Goal: Task Accomplishment & Management: Complete application form

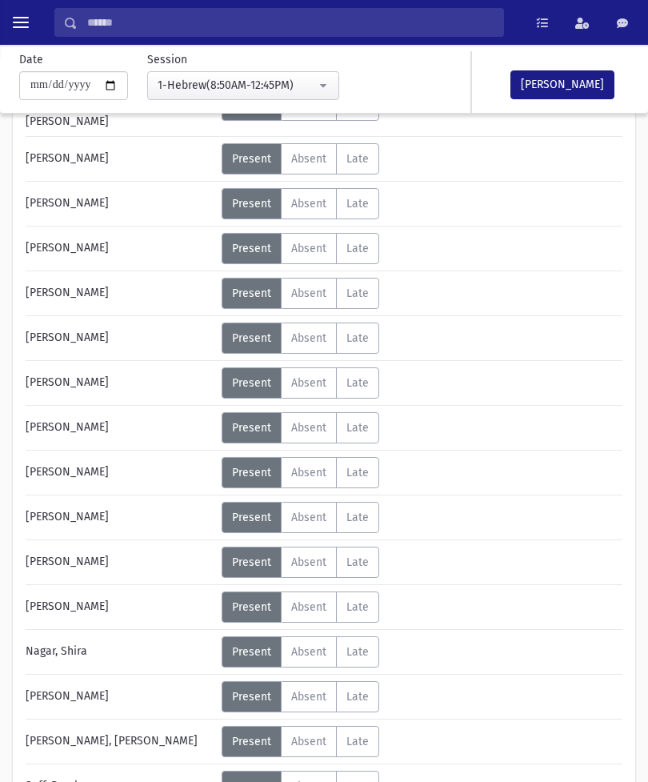
scroll to position [204, 0]
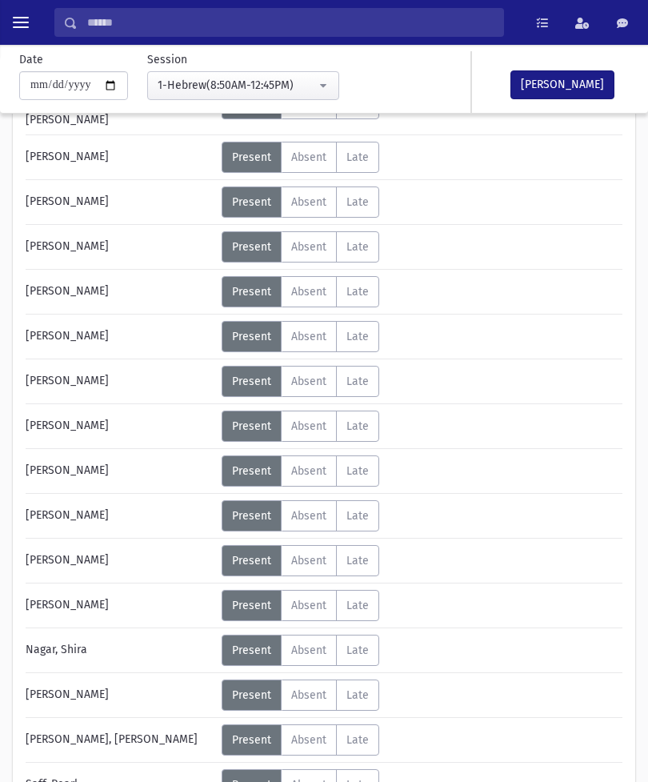
click at [325, 330] on span "Absent" at bounding box center [308, 337] width 35 height 14
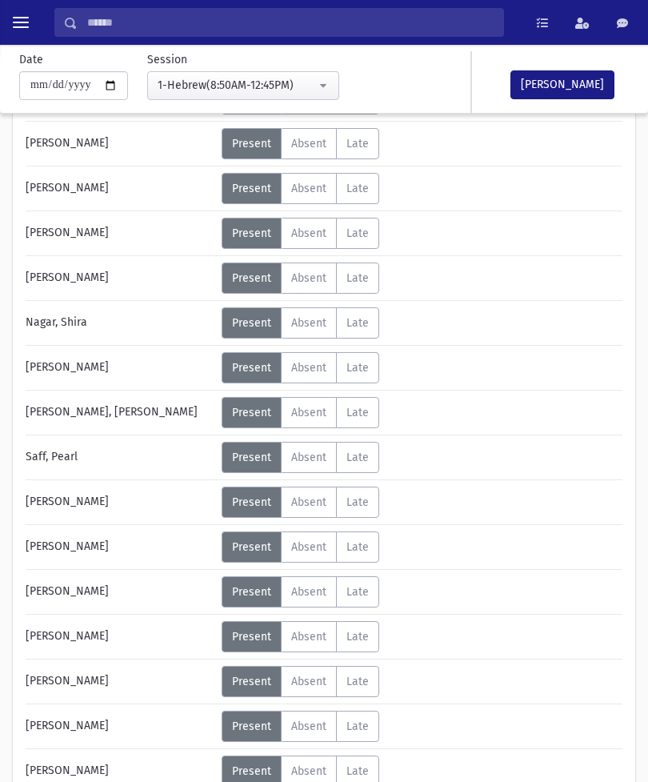
scroll to position [530, 0]
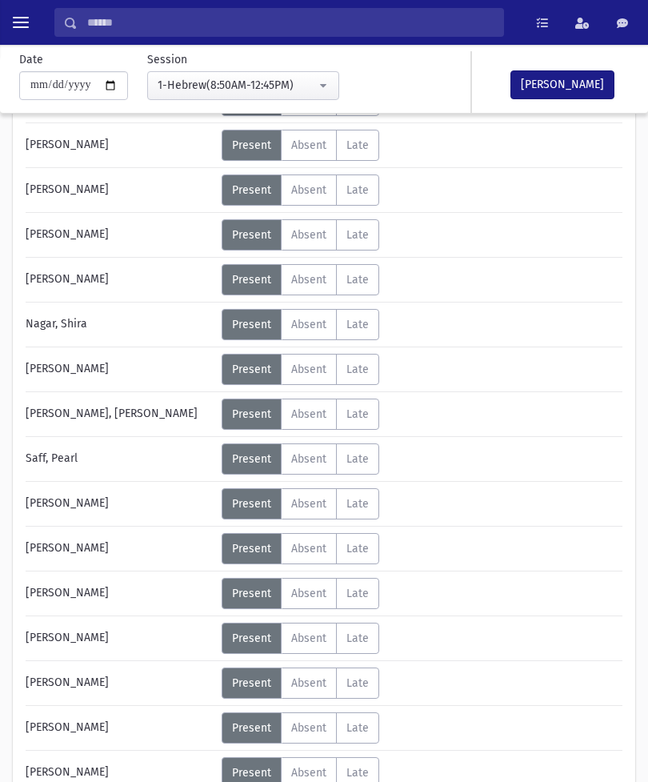
click at [319, 452] on span "Absent" at bounding box center [308, 459] width 35 height 14
click at [301, 676] on span "Absent" at bounding box center [308, 683] width 35 height 14
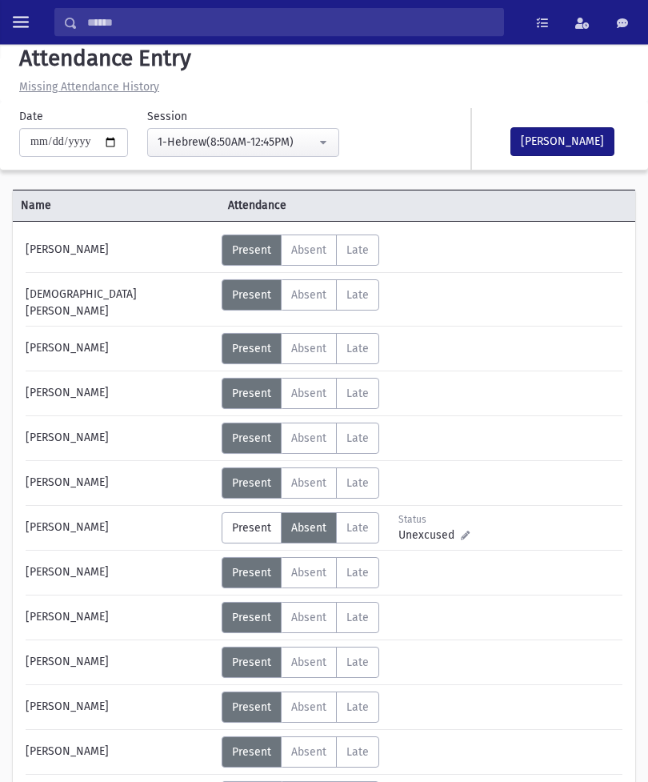
scroll to position [12, 0]
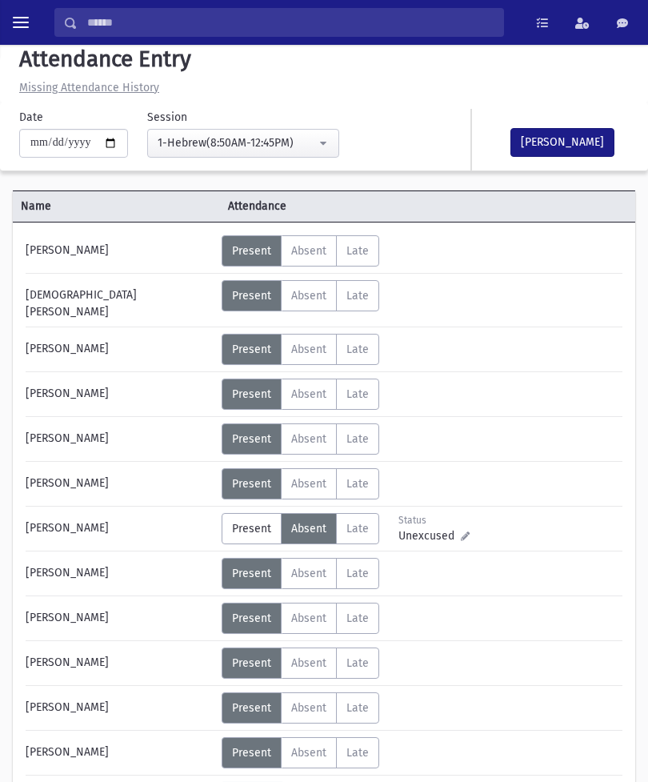
click at [305, 343] on span "Absent" at bounding box center [308, 350] width 35 height 14
click at [310, 256] on span "Absent" at bounding box center [308, 251] width 35 height 14
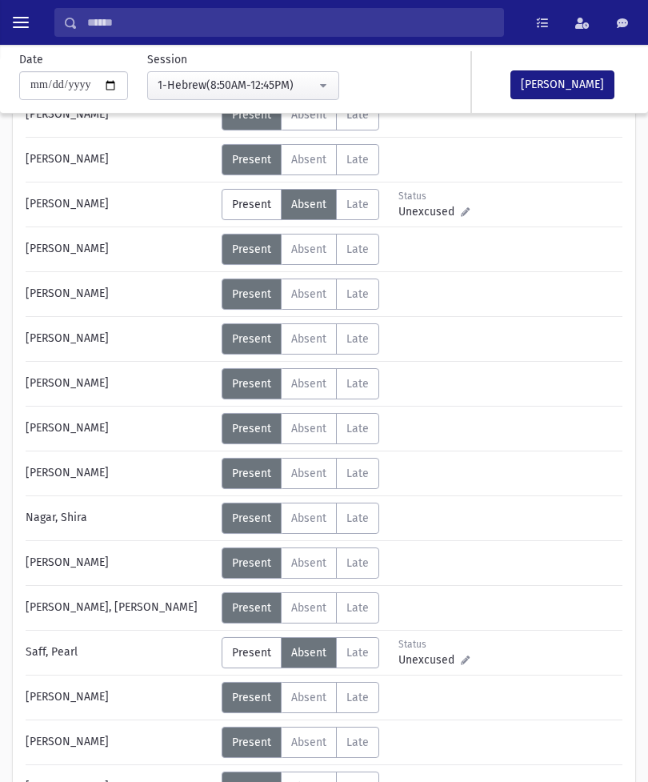
scroll to position [337, 0]
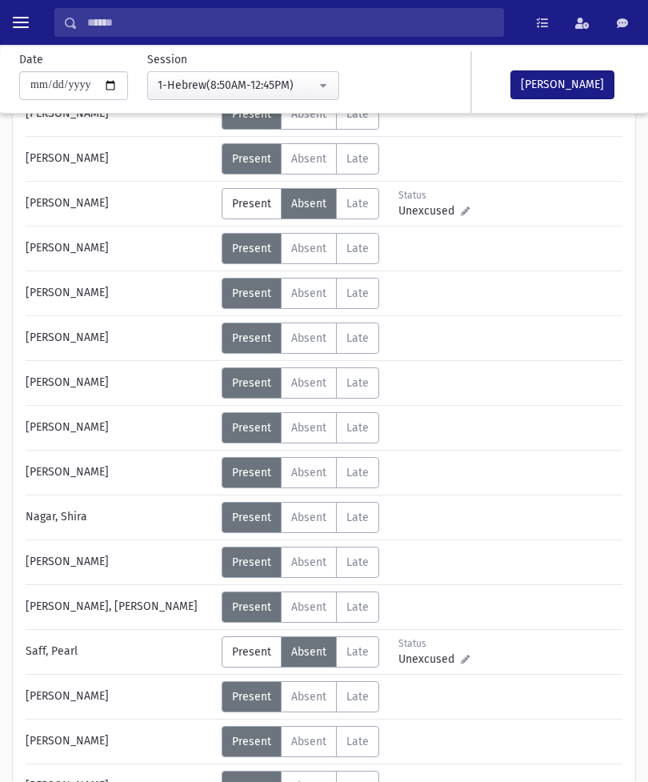
click at [306, 421] on span "Absent" at bounding box center [308, 428] width 35 height 14
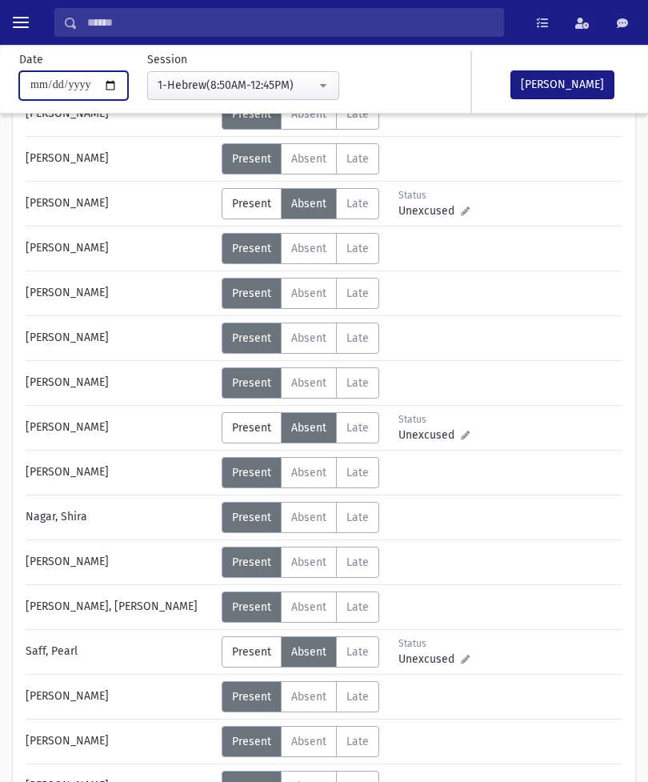
click at [74, 87] on input "**********" at bounding box center [73, 85] width 109 height 29
type input "**********"
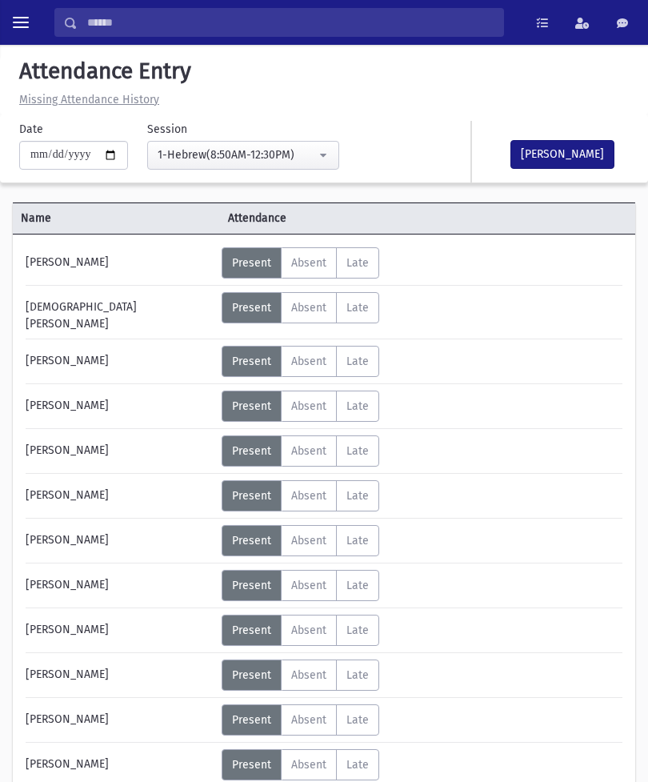
click at [311, 255] on label "Absent Absent" at bounding box center [309, 262] width 56 height 31
click at [307, 355] on span "Absent" at bounding box center [308, 362] width 35 height 14
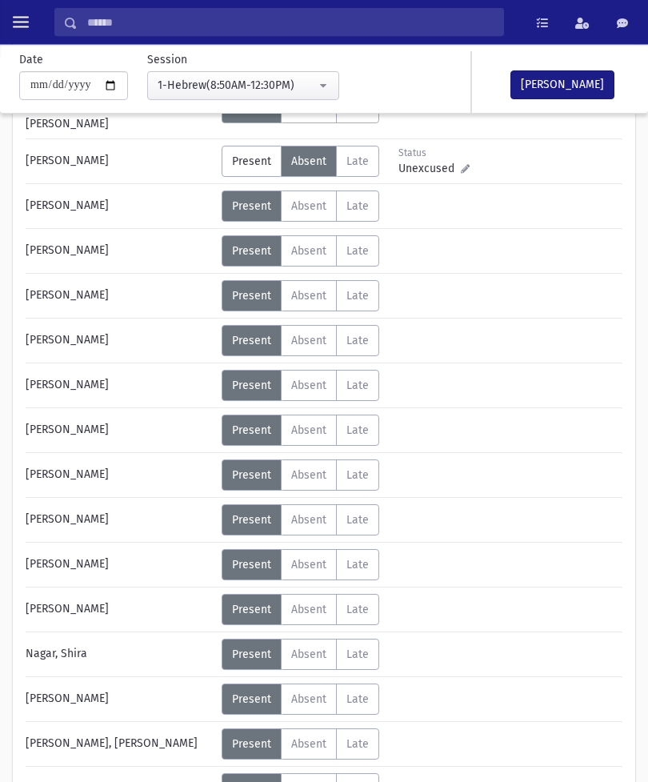
scroll to position [200, 0]
click at [319, 325] on label "Absent Absent" at bounding box center [309, 340] width 56 height 31
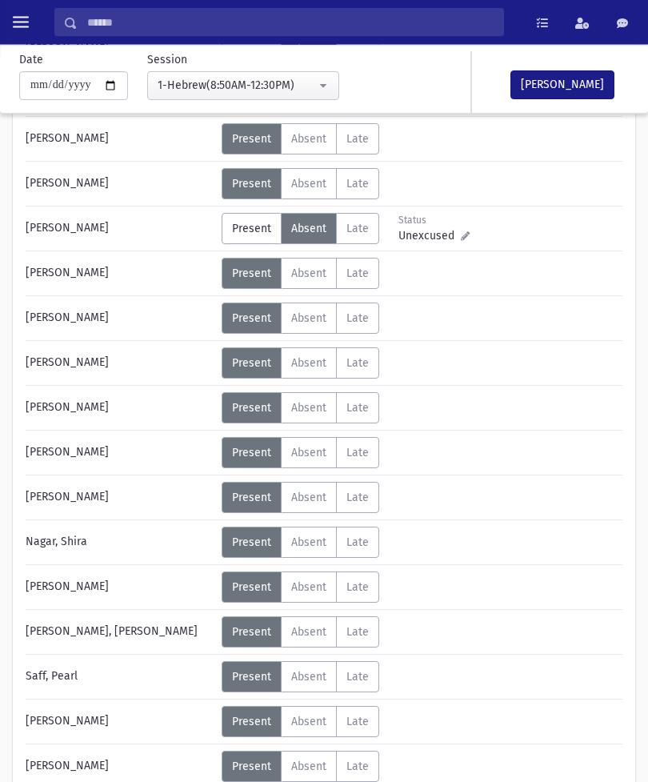
scroll to position [317, 0]
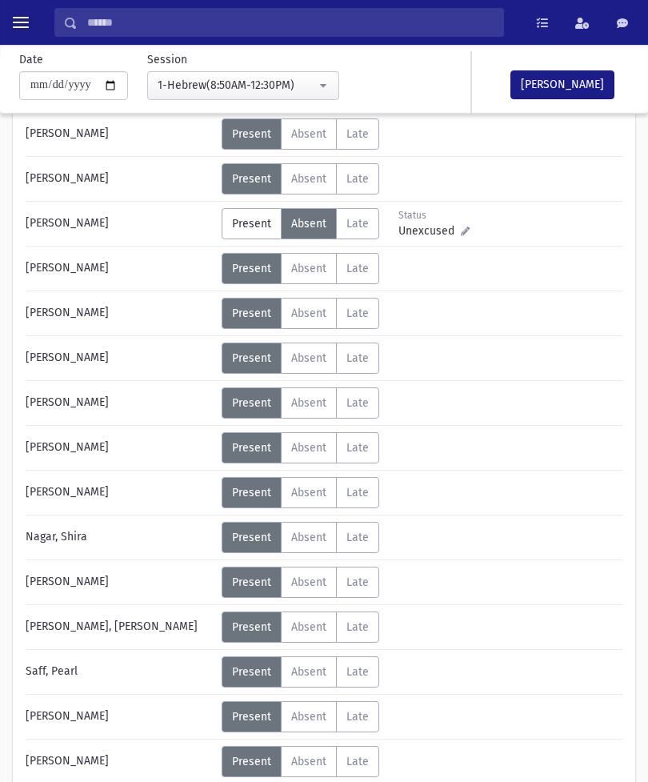
click at [304, 432] on label "Absent Absent" at bounding box center [309, 447] width 56 height 31
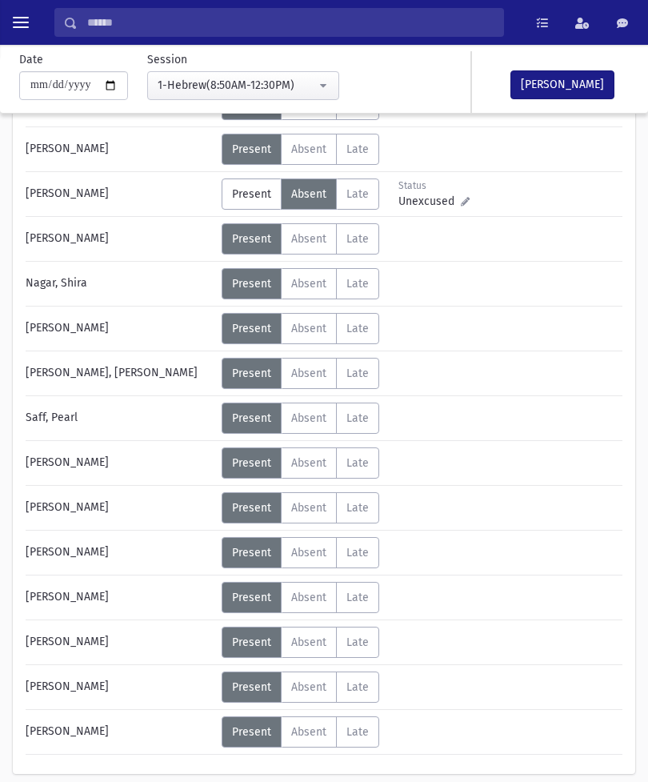
scroll to position [575, 0]
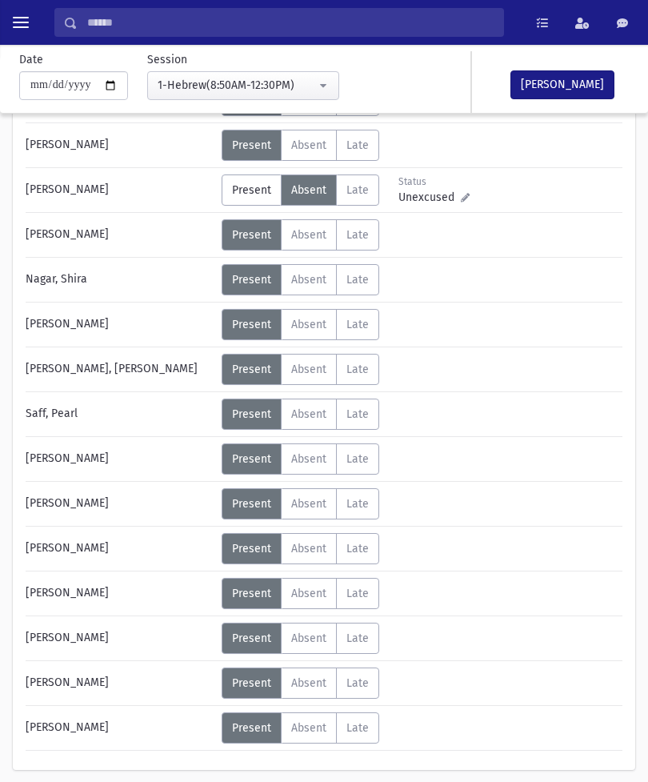
click at [310, 399] on label "Absent Absent" at bounding box center [309, 414] width 56 height 31
click at [319, 632] on span "Absent" at bounding box center [308, 639] width 35 height 14
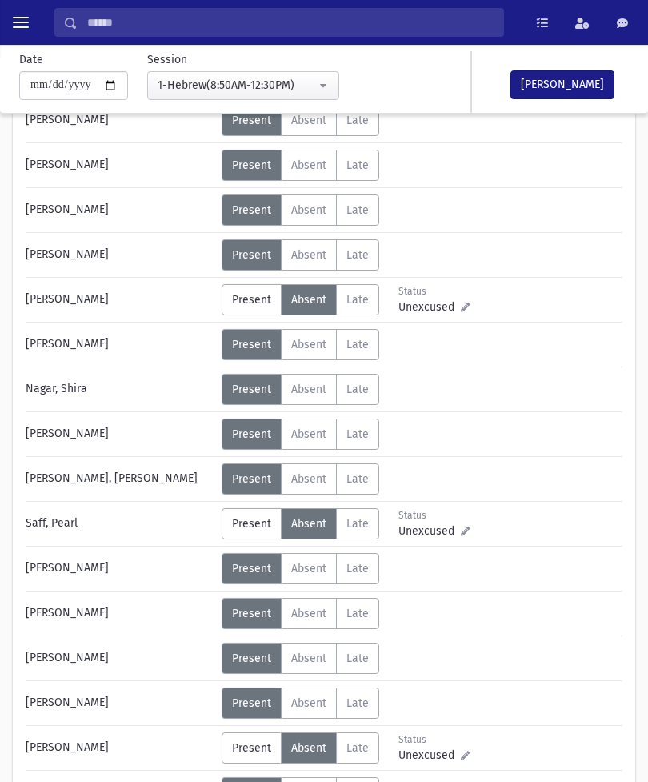
scroll to position [504, 0]
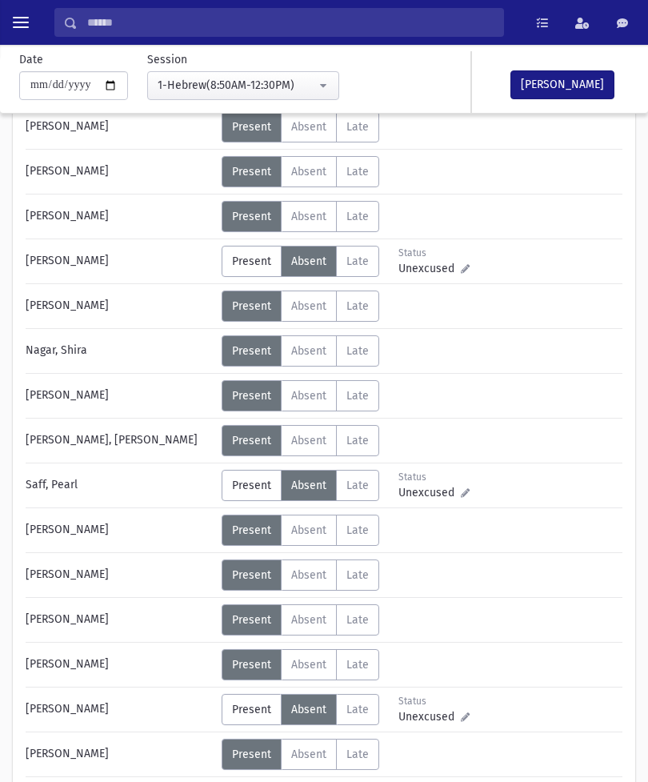
click at [307, 560] on label "Absent Absent" at bounding box center [309, 575] width 56 height 31
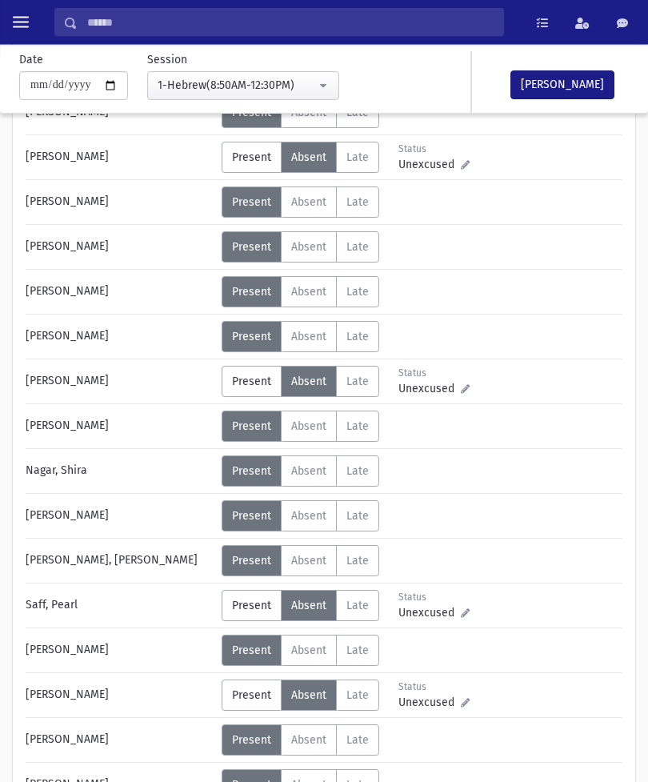
scroll to position [388, 0]
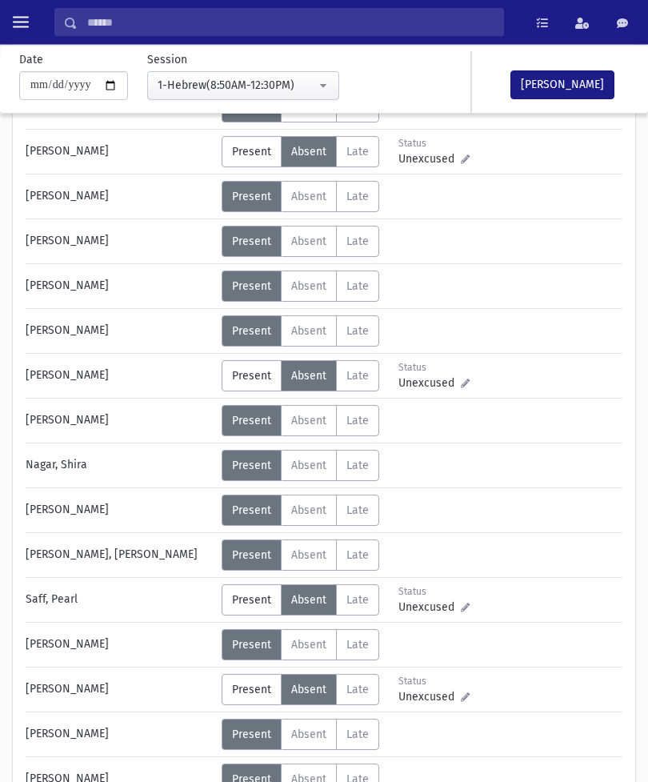
click at [579, 80] on button "[PERSON_NAME]" at bounding box center [563, 84] width 104 height 29
